Goal: Task Accomplishment & Management: Use online tool/utility

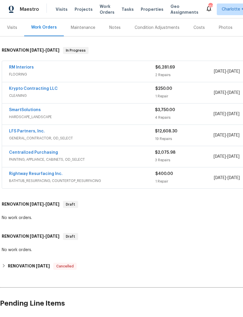
scroll to position [70, 0]
click at [31, 173] on link "Rightway Resurfacing Inc." at bounding box center [36, 173] width 54 height 4
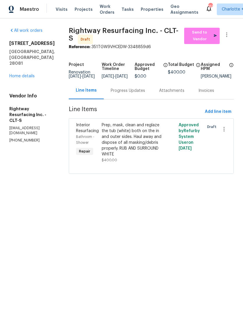
click at [25, 74] on link "Home details" at bounding box center [21, 76] width 25 height 4
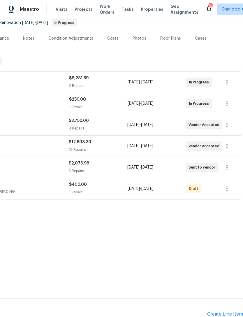
scroll to position [59, 86]
click at [228, 190] on icon "button" at bounding box center [226, 188] width 7 height 7
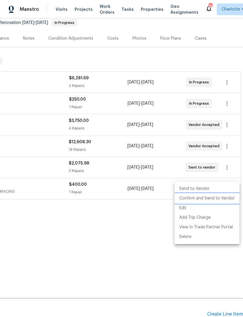
click at [212, 198] on li "Confirm and Send to Vendor" at bounding box center [207, 198] width 65 height 10
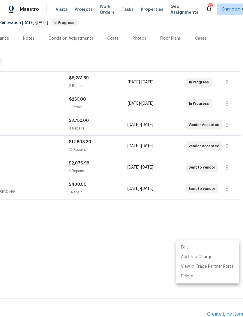
click at [58, 9] on div at bounding box center [121, 158] width 243 height 317
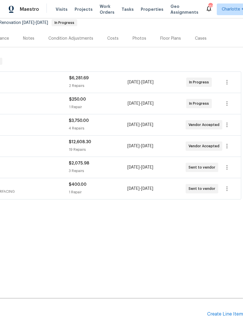
click at [61, 9] on span "Visits" at bounding box center [62, 9] width 12 height 6
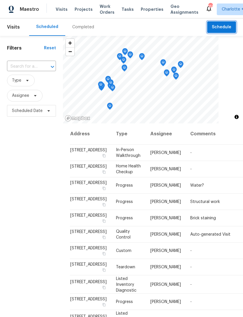
click at [219, 29] on span "Schedule" at bounding box center [222, 27] width 20 height 7
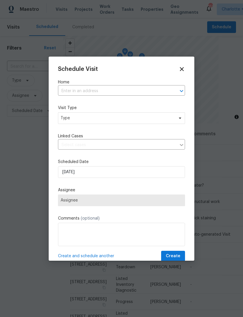
click at [101, 89] on input "text" at bounding box center [113, 91] width 111 height 9
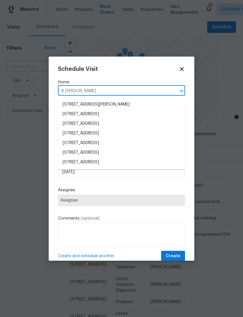
type input "8 meado"
click at [139, 166] on li "[STREET_ADDRESS]" at bounding box center [121, 162] width 127 height 10
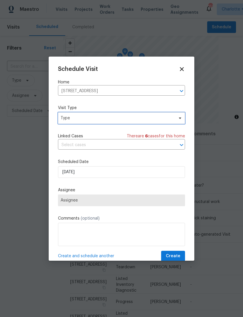
click at [151, 119] on span "Type" at bounding box center [117, 118] width 113 height 6
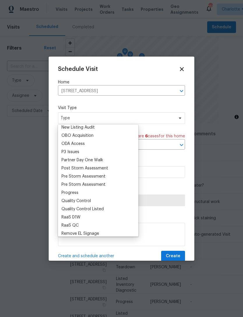
scroll to position [329, 0]
click at [74, 192] on div "Progress" at bounding box center [69, 192] width 17 height 6
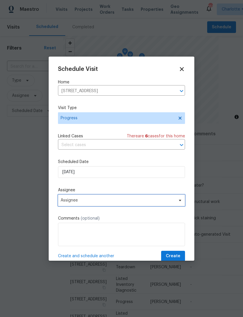
click at [134, 200] on span "Assignee" at bounding box center [118, 200] width 114 height 5
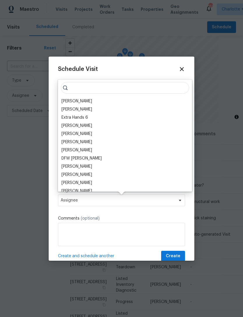
click at [76, 101] on div "[PERSON_NAME]" at bounding box center [76, 101] width 31 height 6
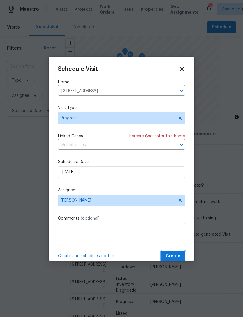
click at [172, 256] on span "Create" at bounding box center [173, 255] width 15 height 7
